Goal: Communication & Community: Answer question/provide support

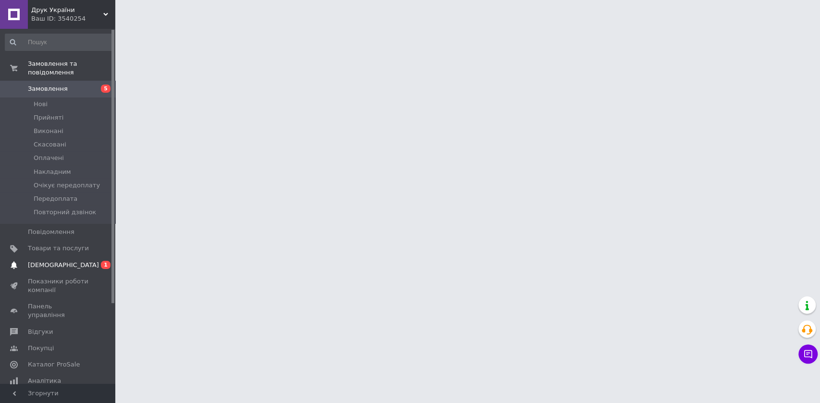
click at [81, 261] on span "[DEMOGRAPHIC_DATA]" at bounding box center [58, 265] width 61 height 9
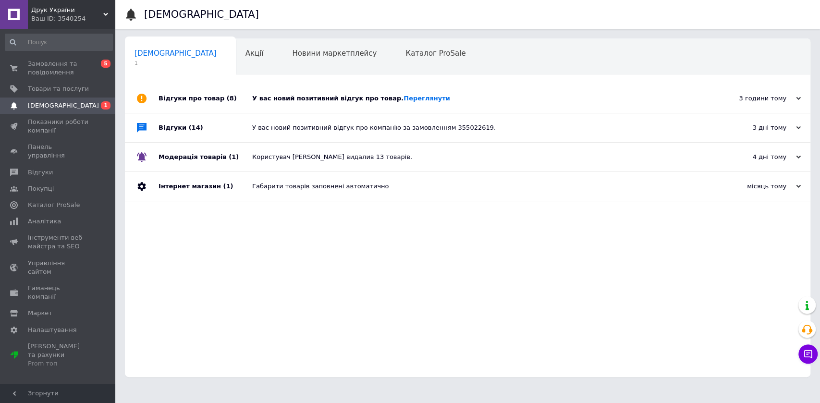
click at [453, 97] on div "У вас новий позитивний відгук про товар. [GEOGRAPHIC_DATA]" at bounding box center [478, 98] width 452 height 9
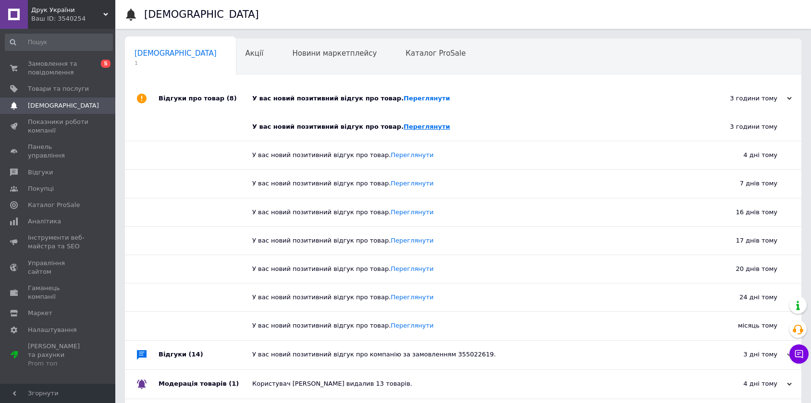
click at [410, 126] on link "Переглянути" at bounding box center [426, 126] width 47 height 7
click at [468, 96] on div "У вас новий позитивний відгук про товар. [GEOGRAPHIC_DATA]" at bounding box center [473, 98] width 443 height 9
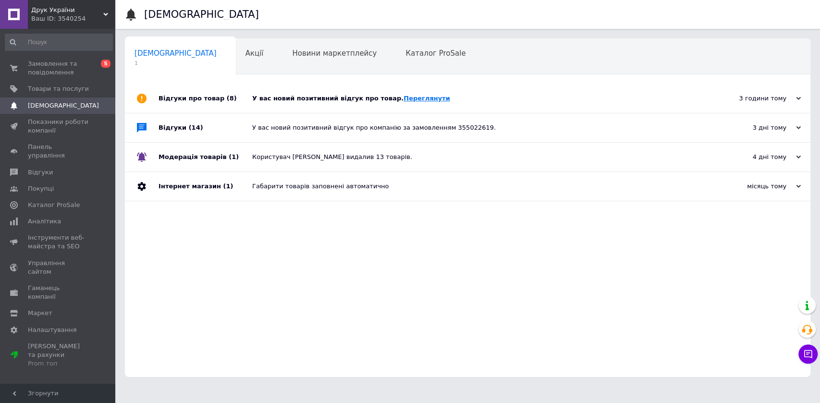
click at [415, 99] on link "Переглянути" at bounding box center [426, 98] width 47 height 7
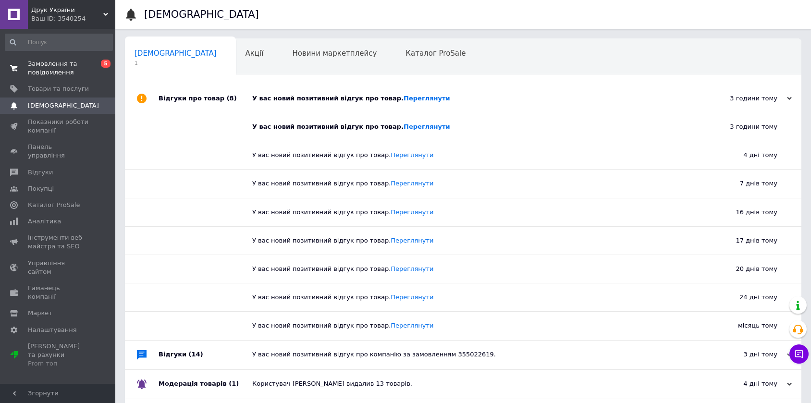
click at [57, 69] on span "Замовлення та повідомлення" at bounding box center [58, 68] width 61 height 17
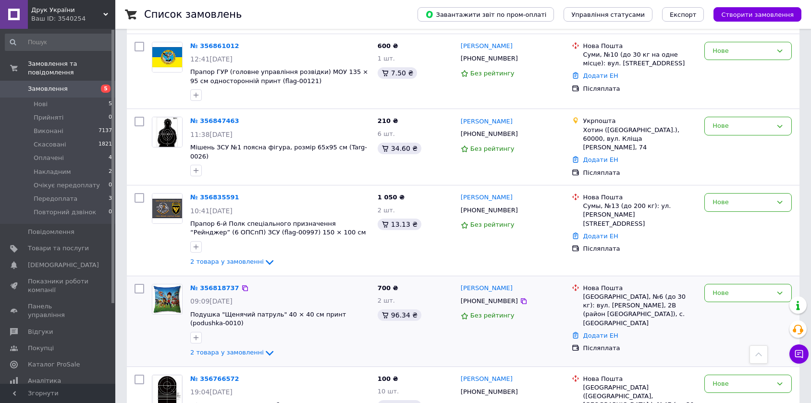
scroll to position [53, 0]
